Goal: Information Seeking & Learning: Check status

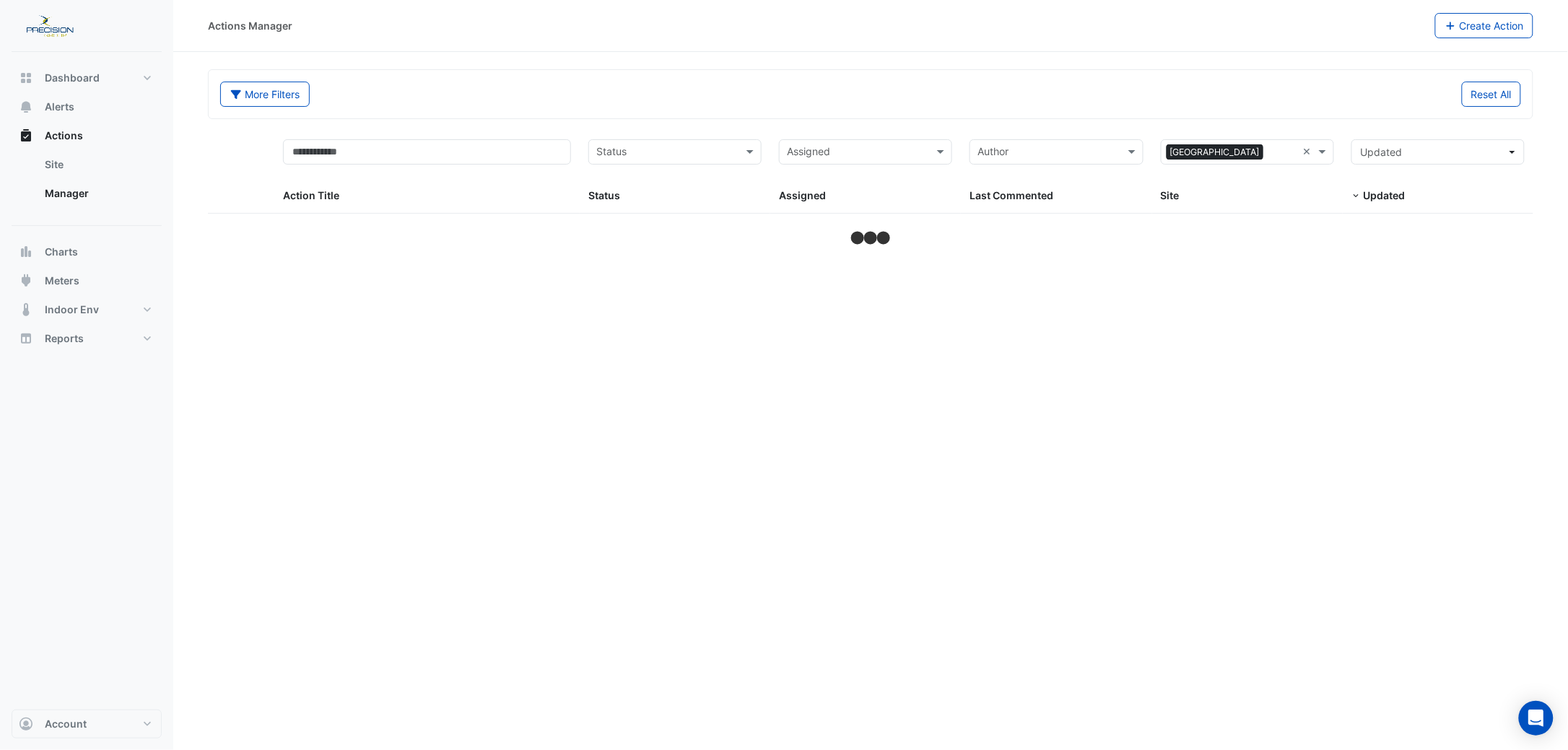
select select "***"
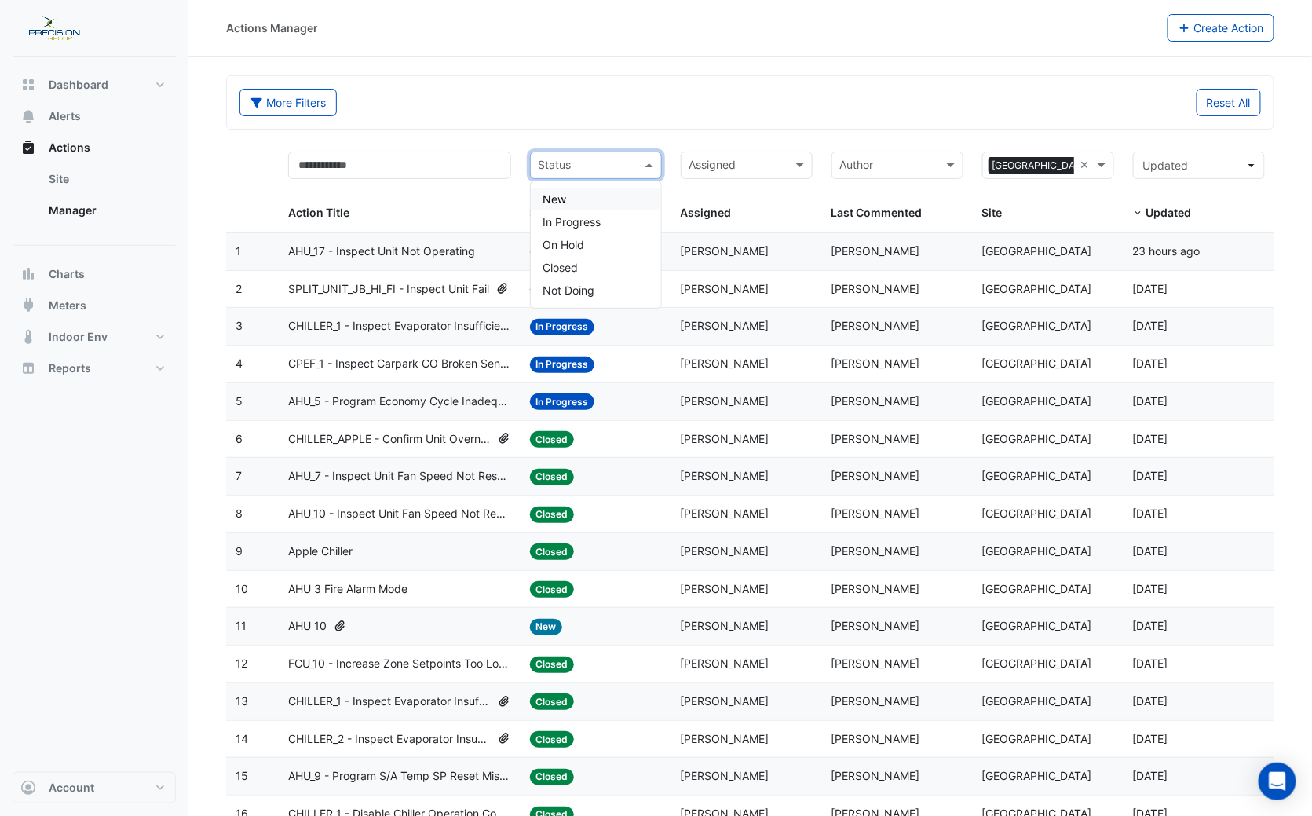
click at [649, 158] on span at bounding box center [651, 165] width 20 height 18
click at [563, 214] on div "In Progress" at bounding box center [596, 221] width 130 height 23
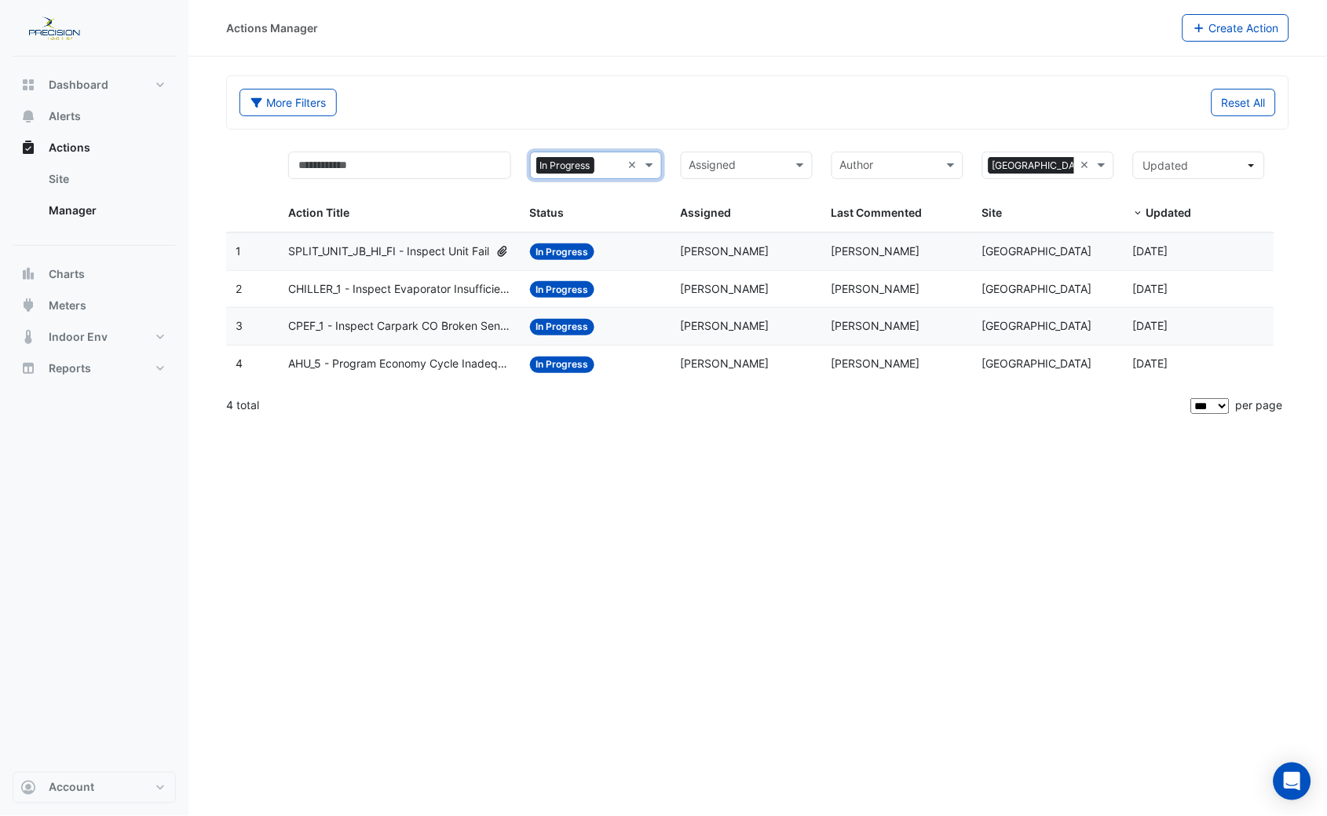
click at [393, 360] on span "AHU_5 - Program Economy Cycle Inadequate (Energy Saving)" at bounding box center [399, 364] width 222 height 18
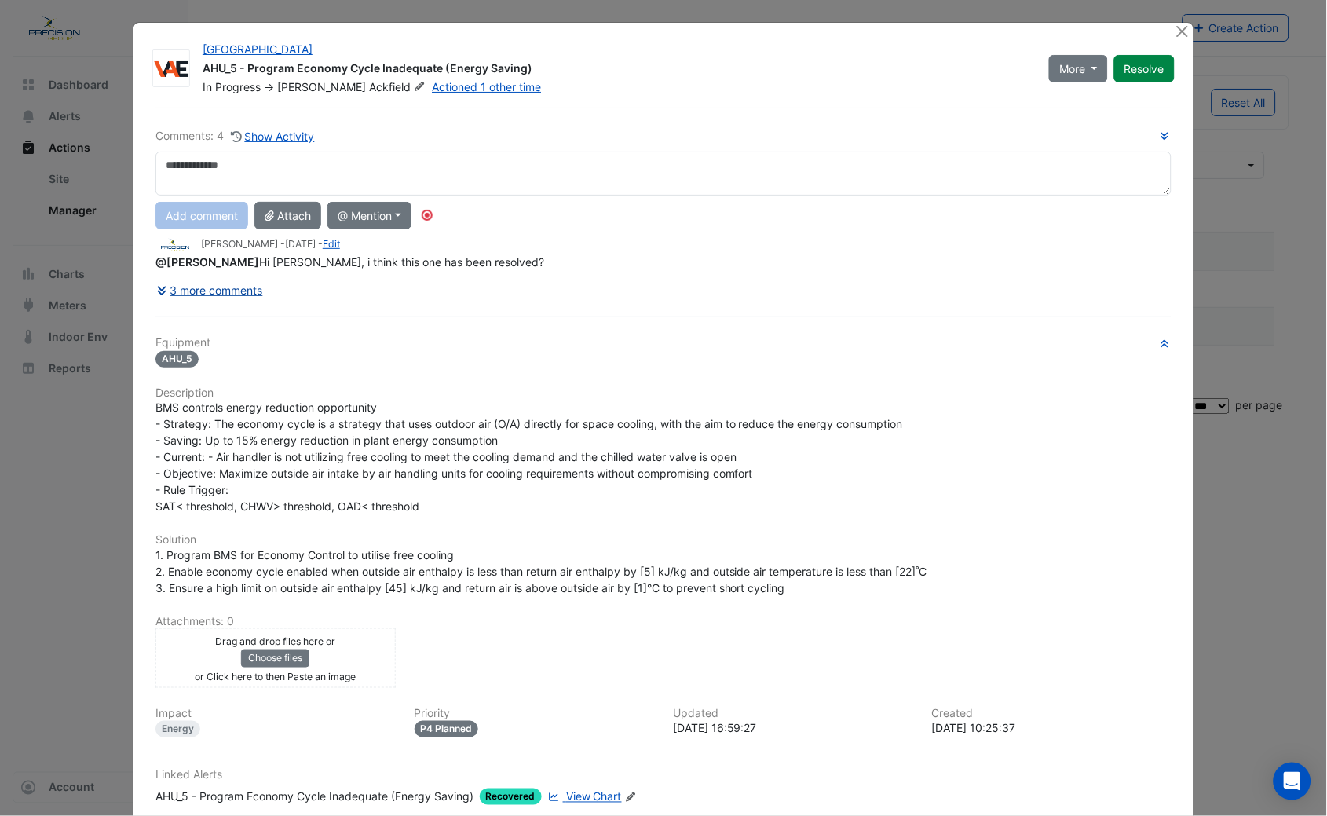
click at [222, 286] on button "3 more comments" at bounding box center [209, 289] width 108 height 27
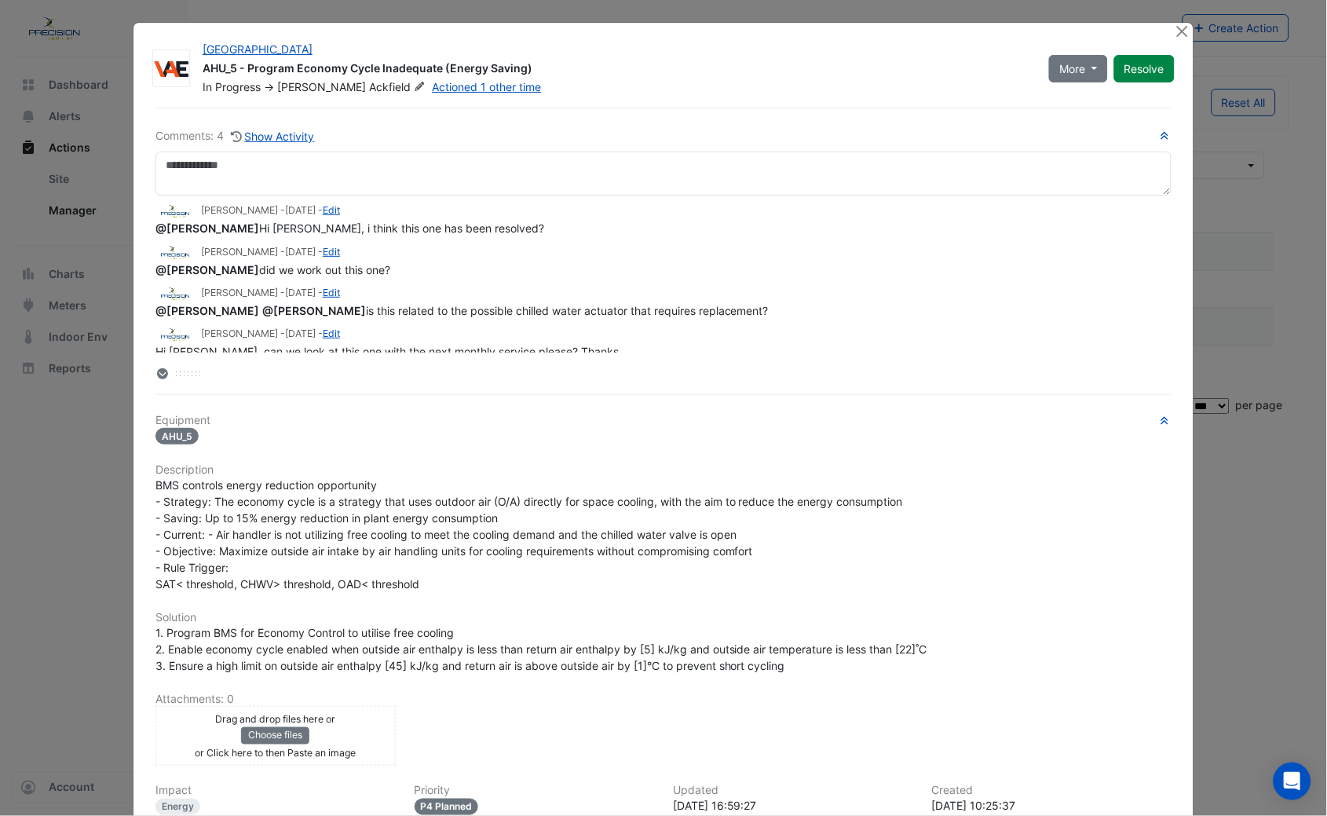
click at [1165, 29] on div "MacArthur Central Shopping Centre AHU_5 - Program Economy Cycle Inadequate (Ene…" at bounding box center [663, 495] width 1060 height 945
click at [1174, 30] on button "Close" at bounding box center [1182, 31] width 16 height 16
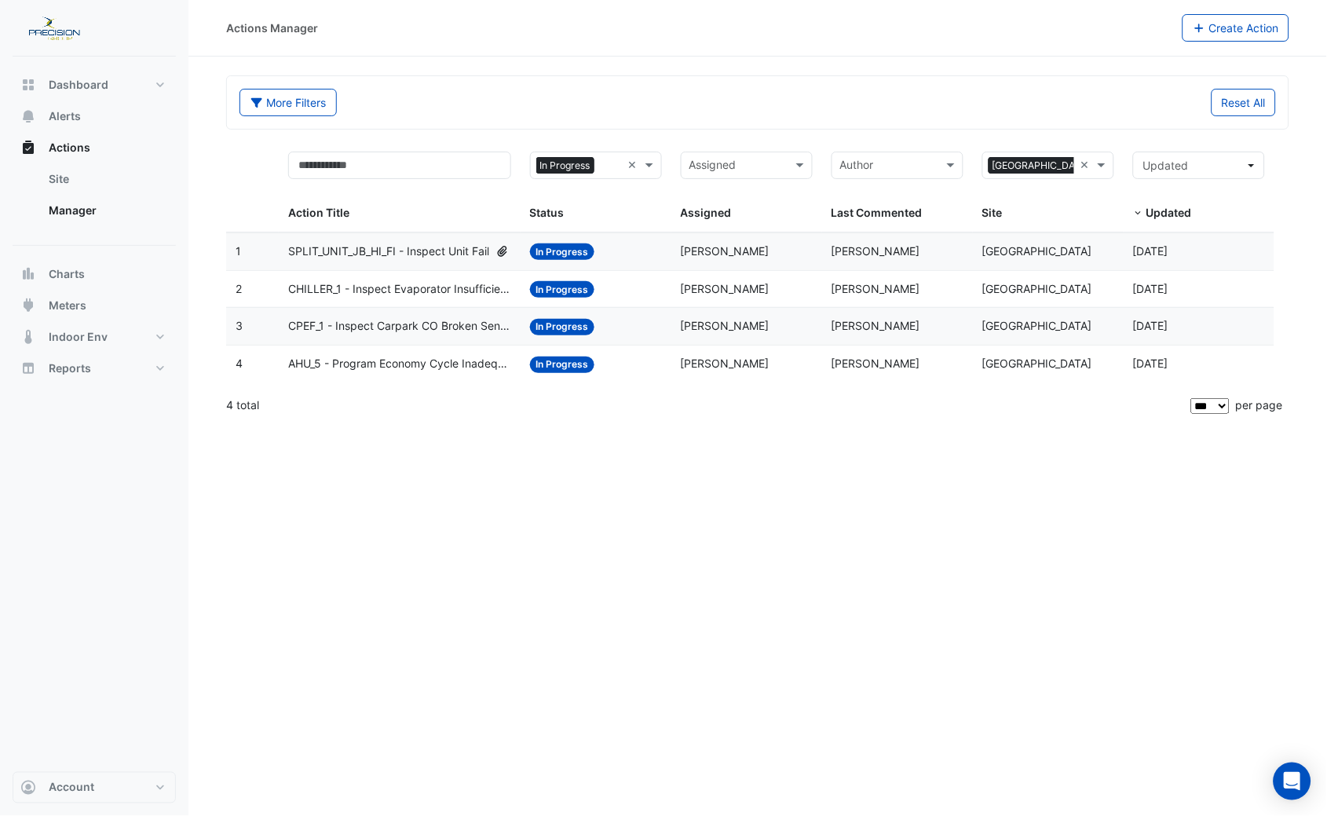
click at [320, 322] on span "CPEF_1 - Inspect Carpark CO Broken Sensor" at bounding box center [399, 326] width 222 height 18
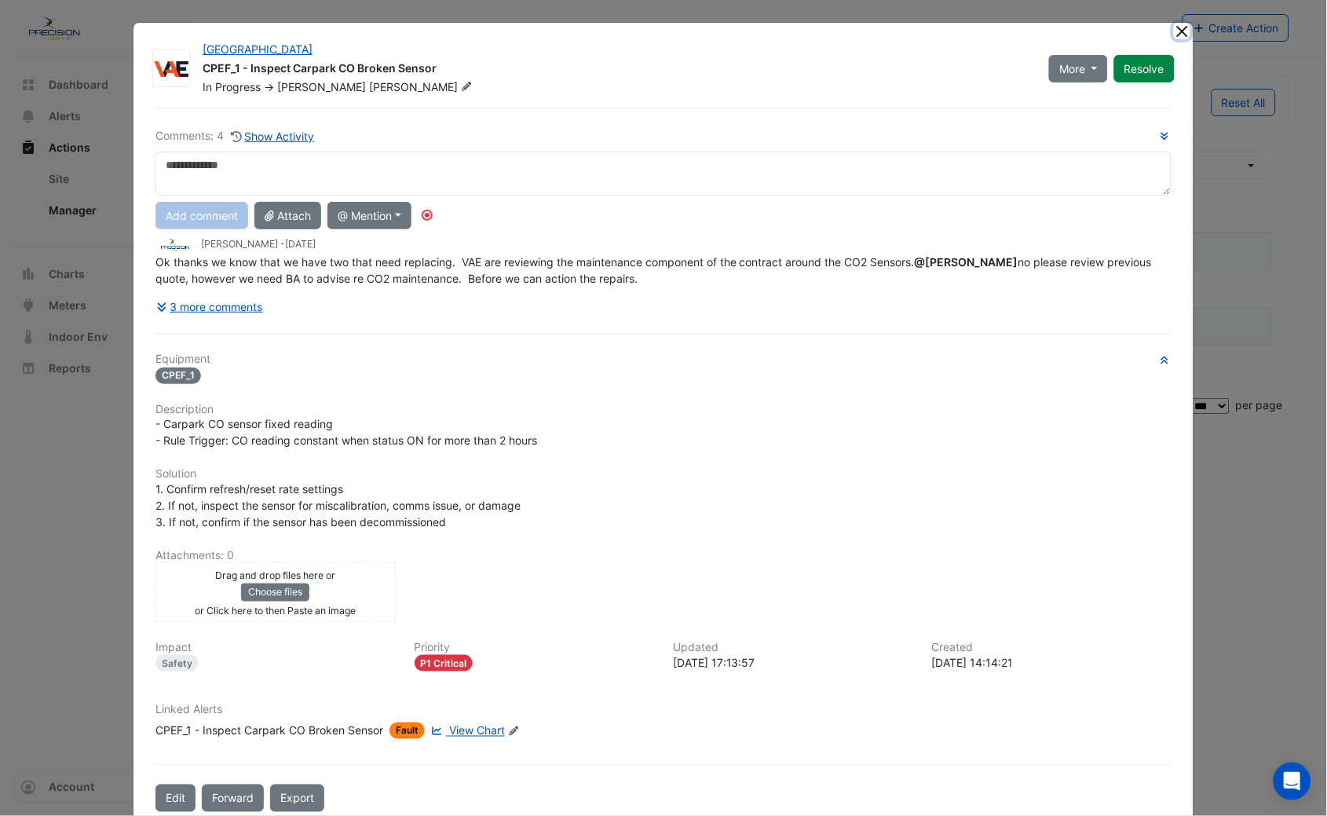
click at [1174, 35] on button "Close" at bounding box center [1182, 31] width 16 height 16
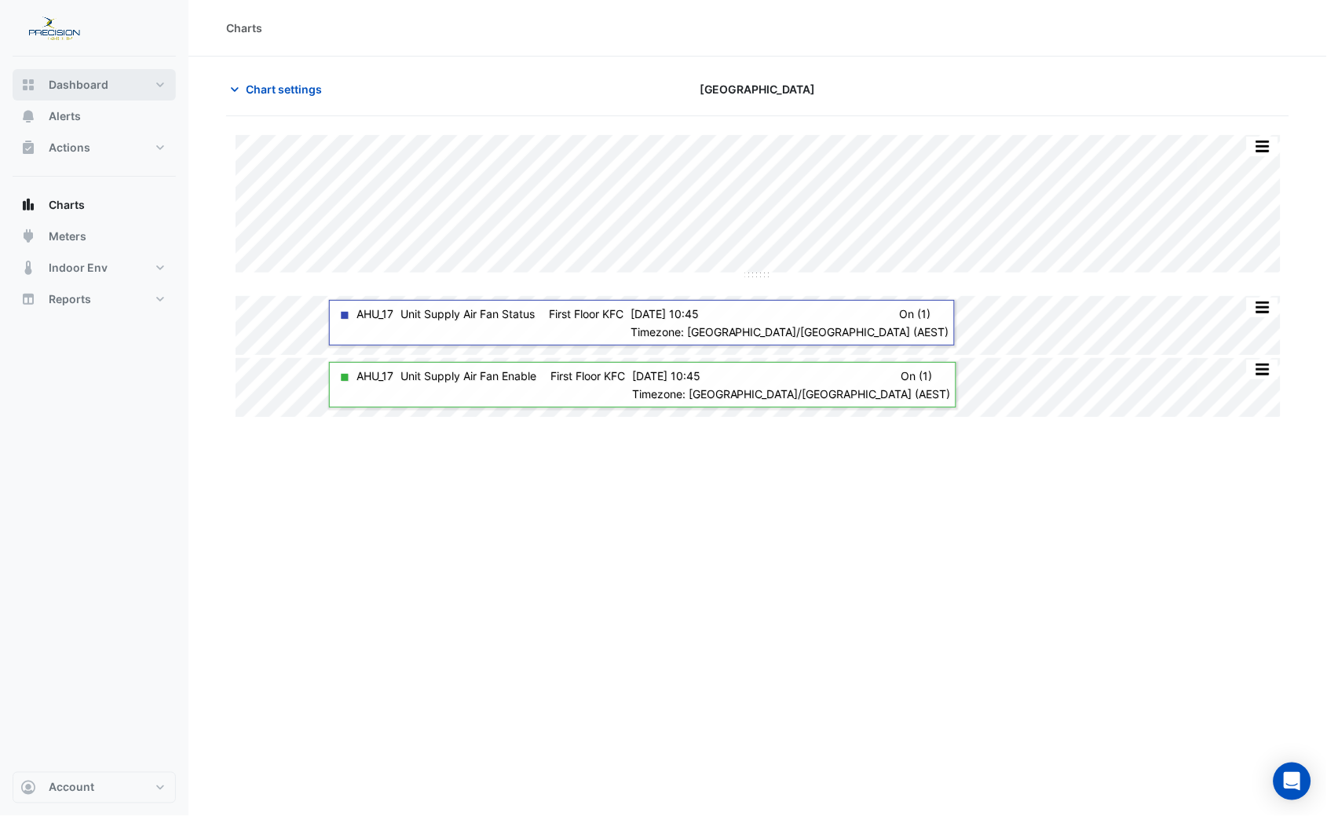
click at [108, 82] on button "Dashboard" at bounding box center [94, 84] width 163 height 31
select select "***"
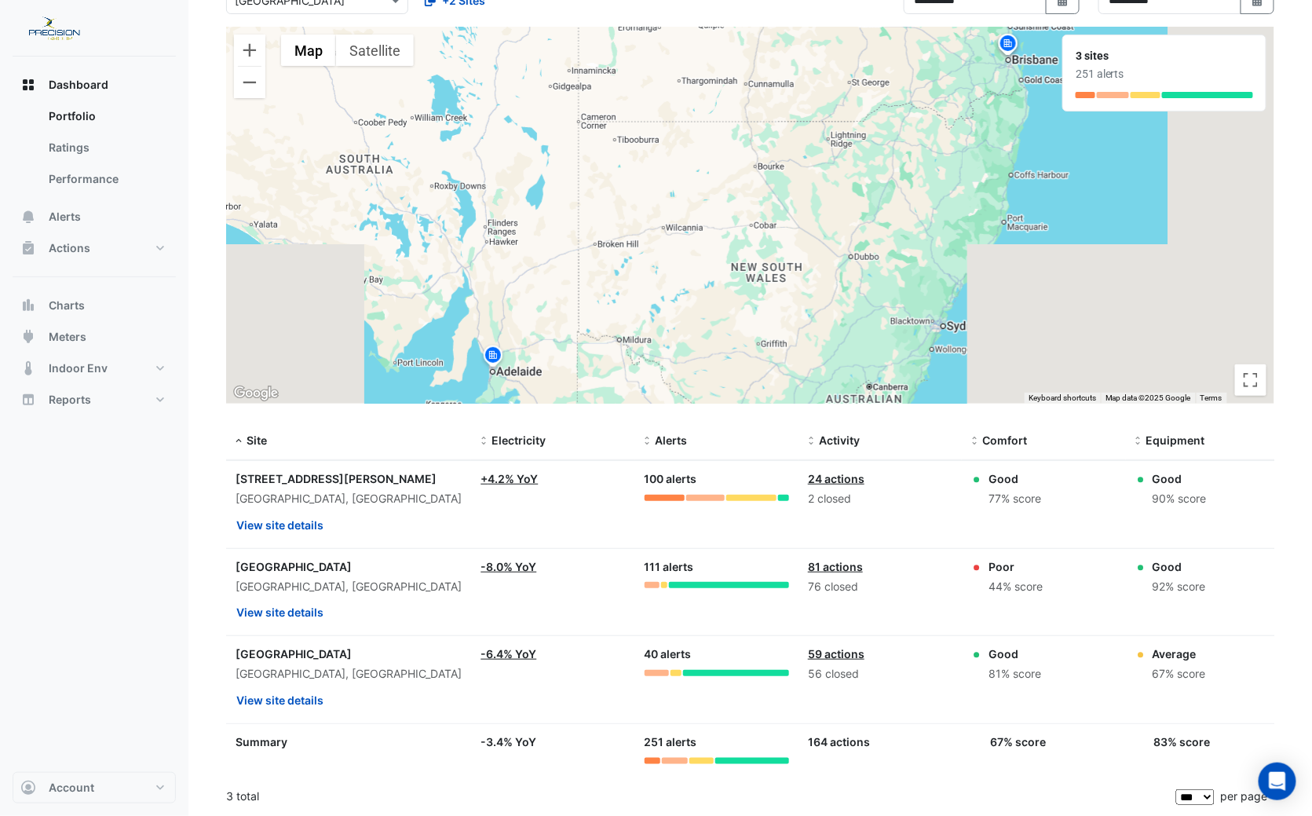
scroll to position [14, 0]
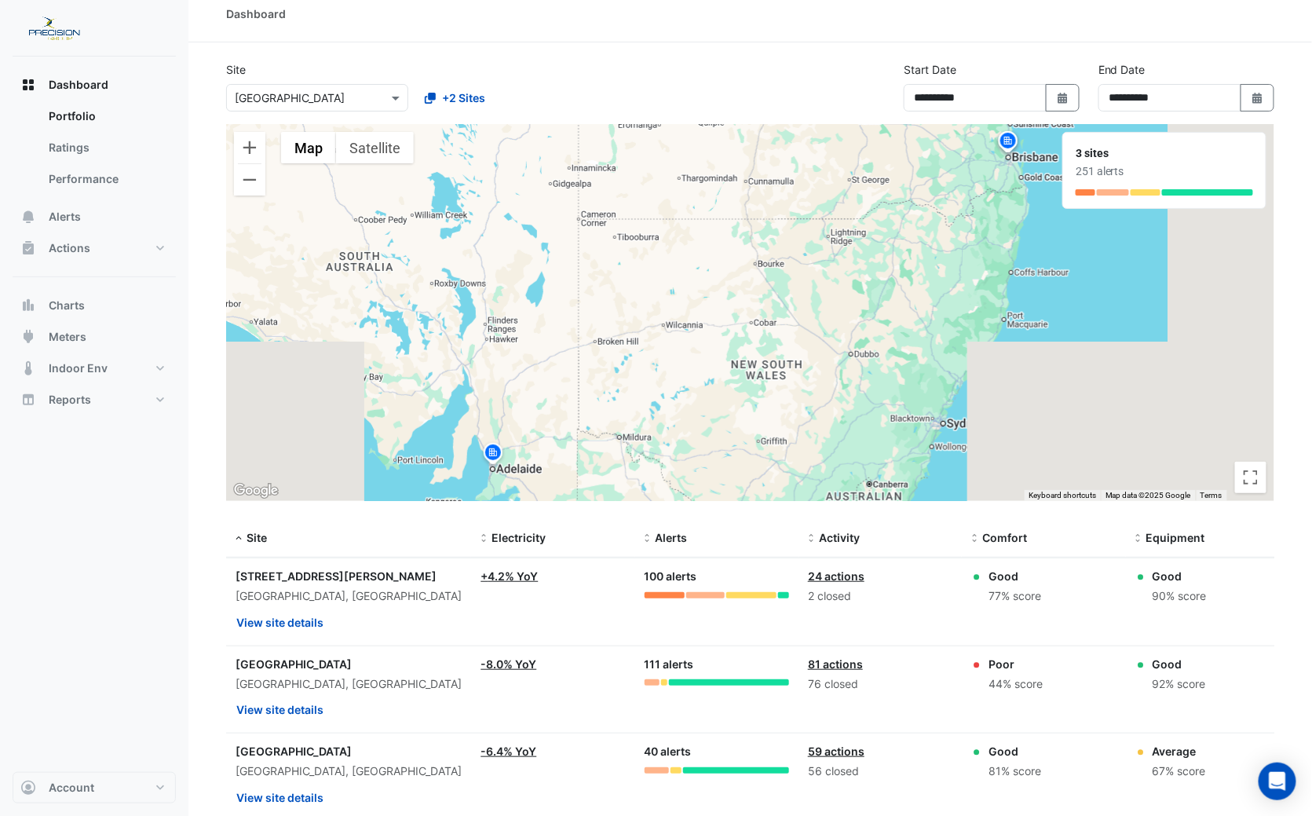
click at [848, 750] on link "59 actions" at bounding box center [836, 750] width 57 height 13
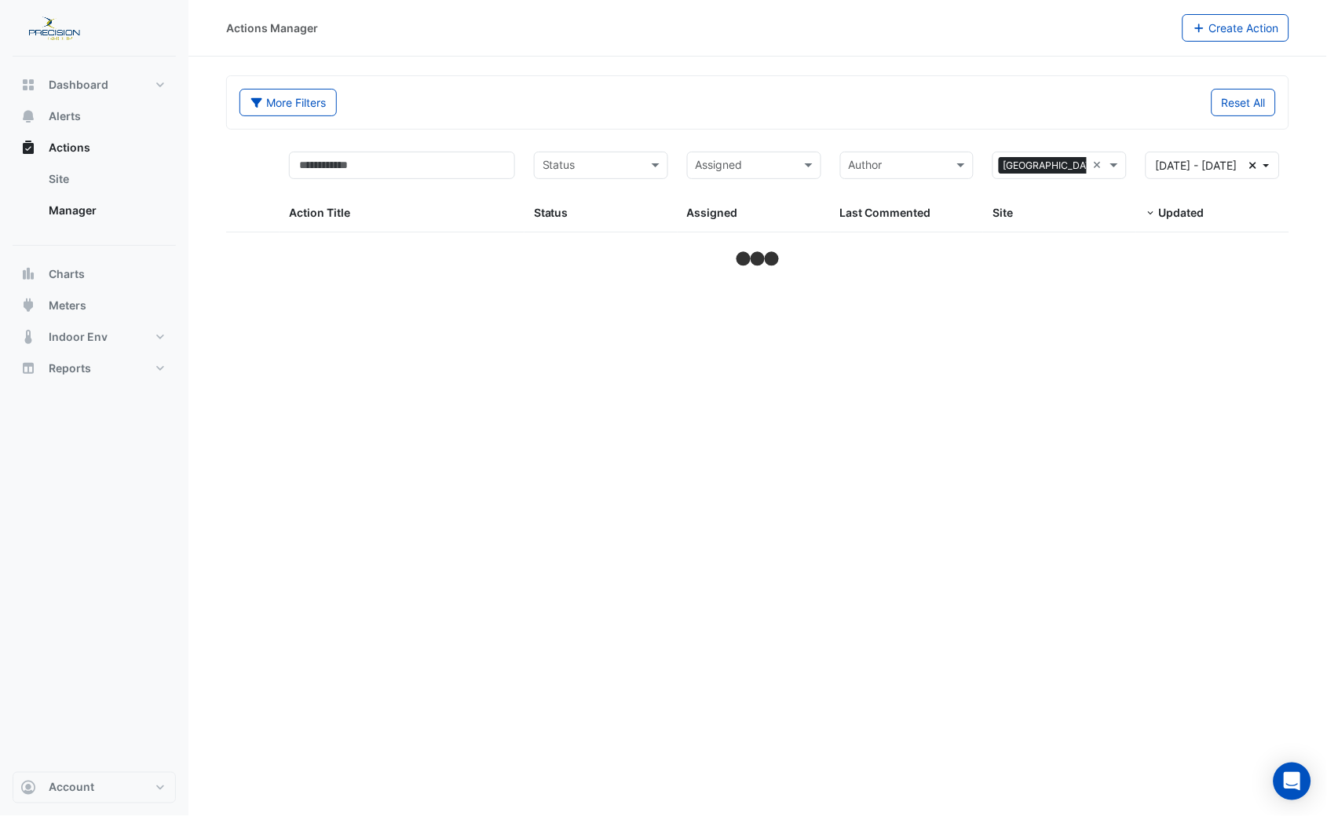
select select "***"
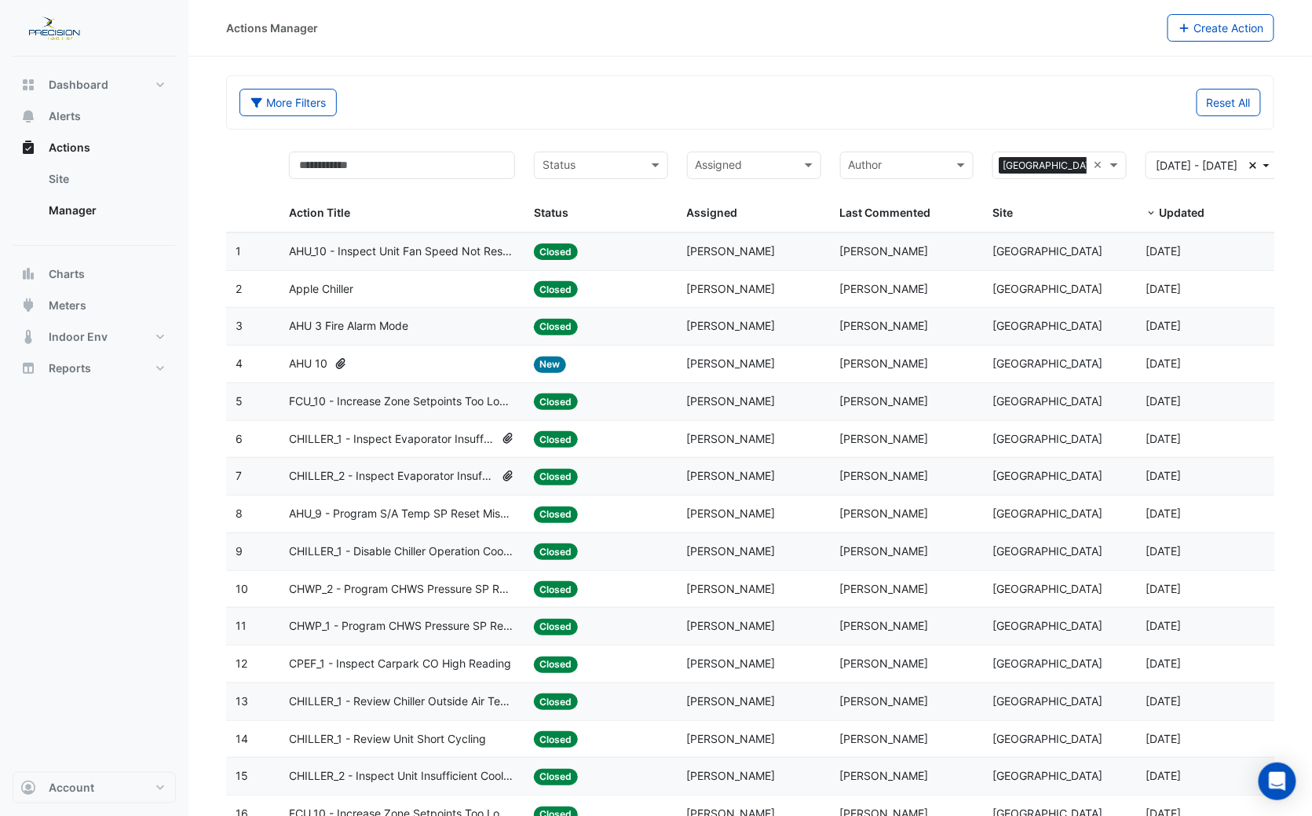
click at [334, 284] on span "Apple Chiller" at bounding box center [321, 289] width 64 height 18
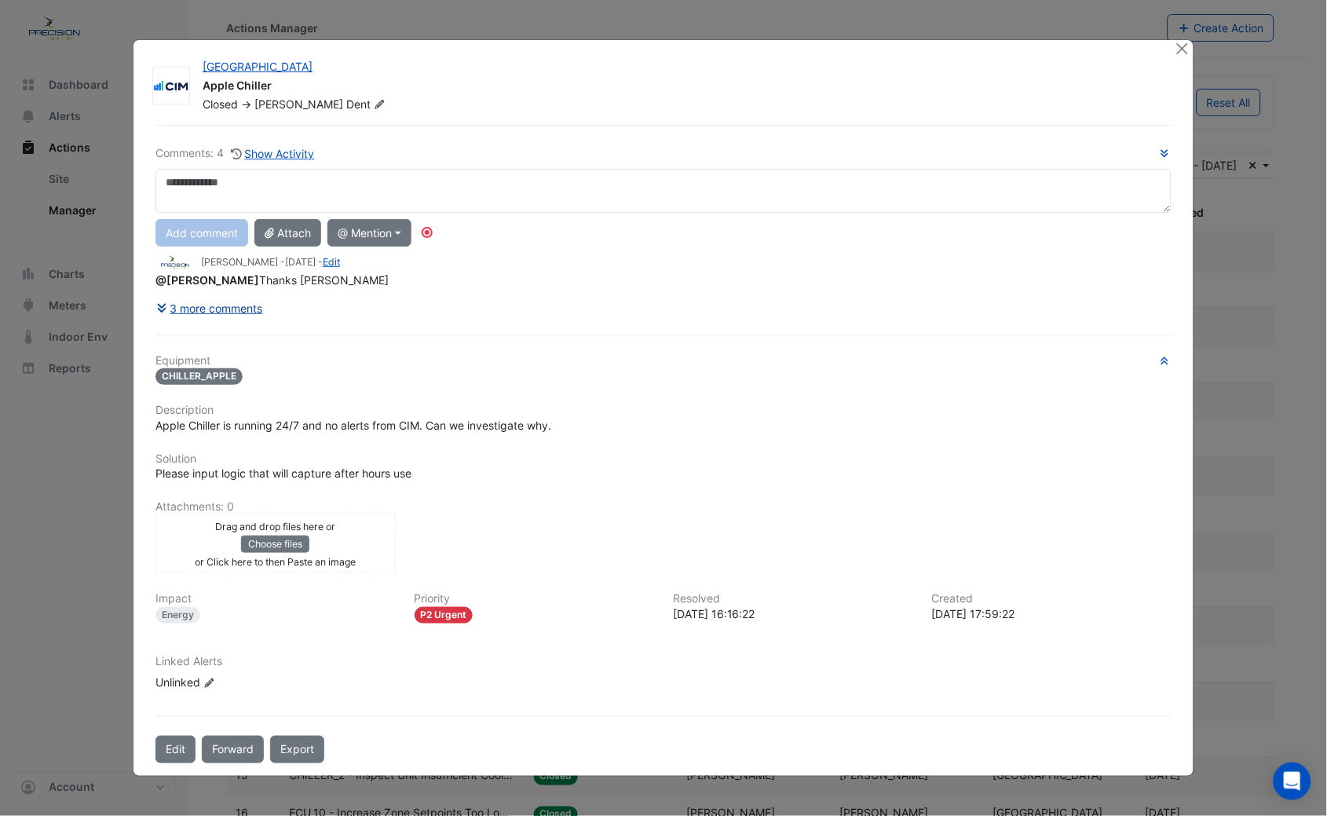
click at [207, 311] on button "3 more comments" at bounding box center [209, 307] width 108 height 27
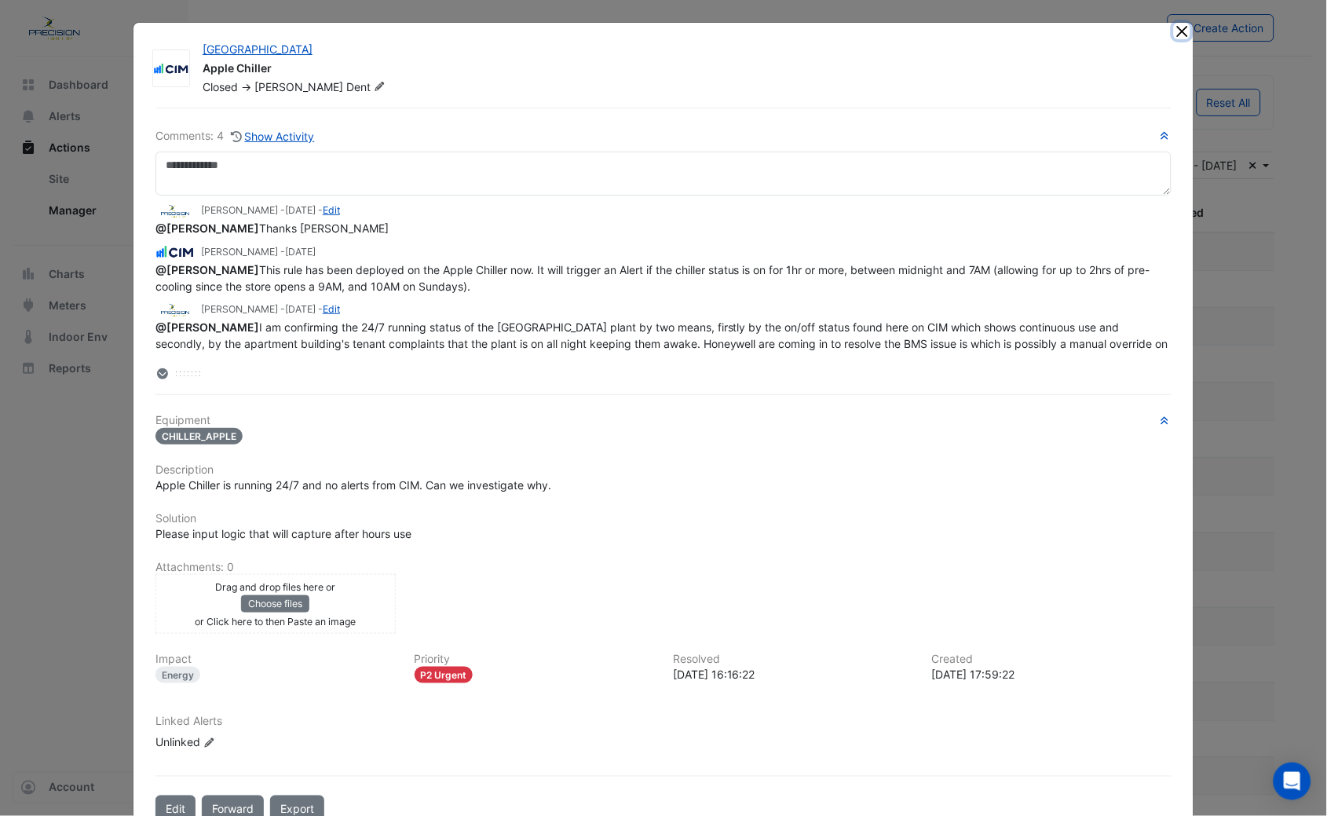
click at [1175, 30] on button "Close" at bounding box center [1182, 31] width 16 height 16
